Goal: Information Seeking & Learning: Learn about a topic

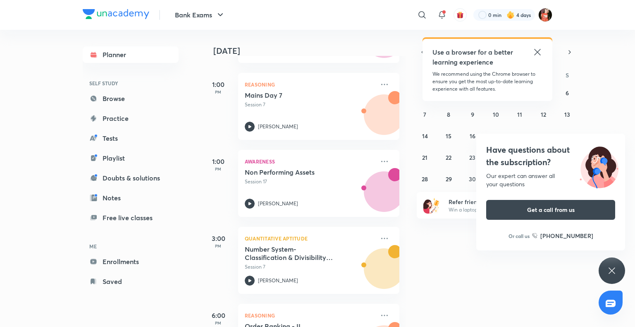
scroll to position [28, 0]
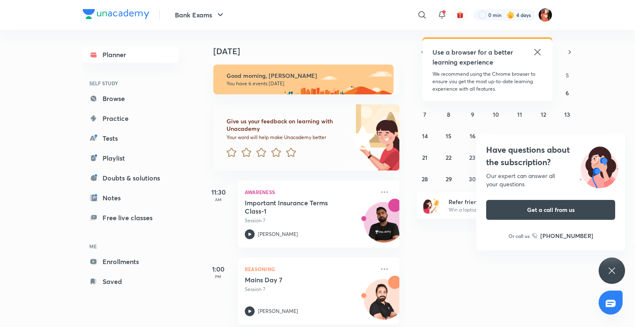
click at [620, 261] on div "Have questions about the subscription? Our expert can answer all your questions…" at bounding box center [611, 270] width 26 height 26
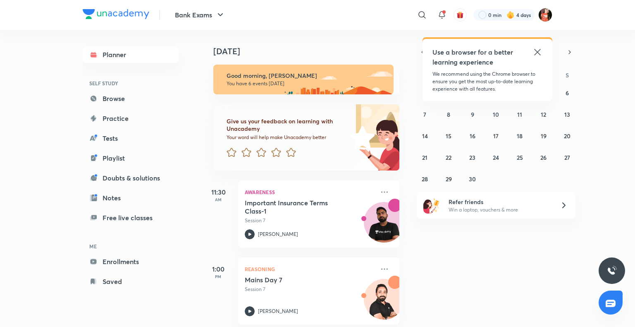
click at [454, 258] on div "Today Good morning, Minakshi You have 6 events today Give us your feedback on l…" at bounding box center [417, 178] width 431 height 297
